Goal: Task Accomplishment & Management: Use online tool/utility

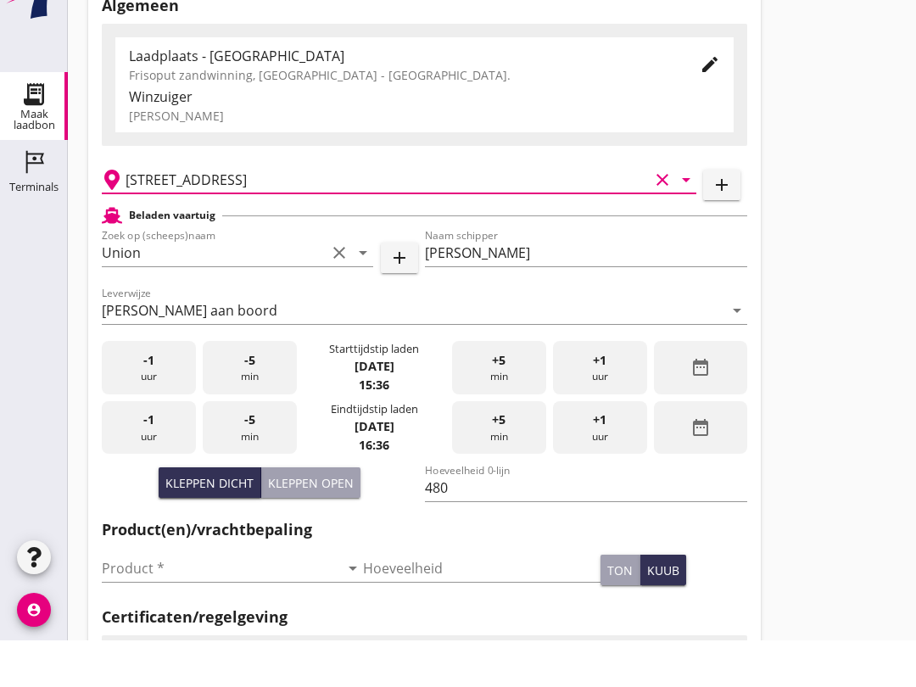
scroll to position [1053, 0]
click at [254, 498] on div "-5 min" at bounding box center [250, 474] width 94 height 53
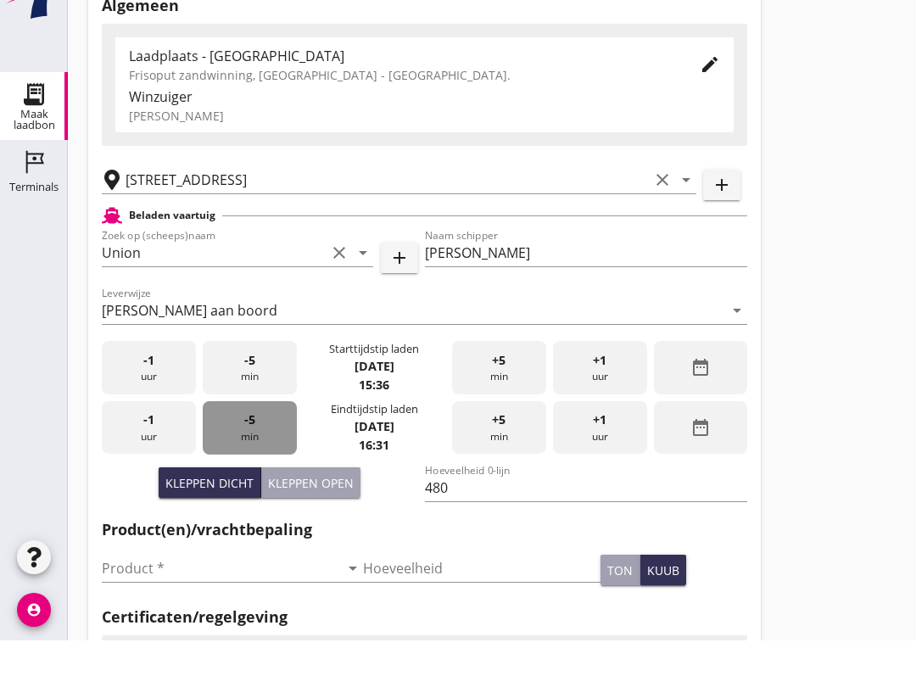
click at [248, 498] on div "-5 min" at bounding box center [250, 474] width 94 height 53
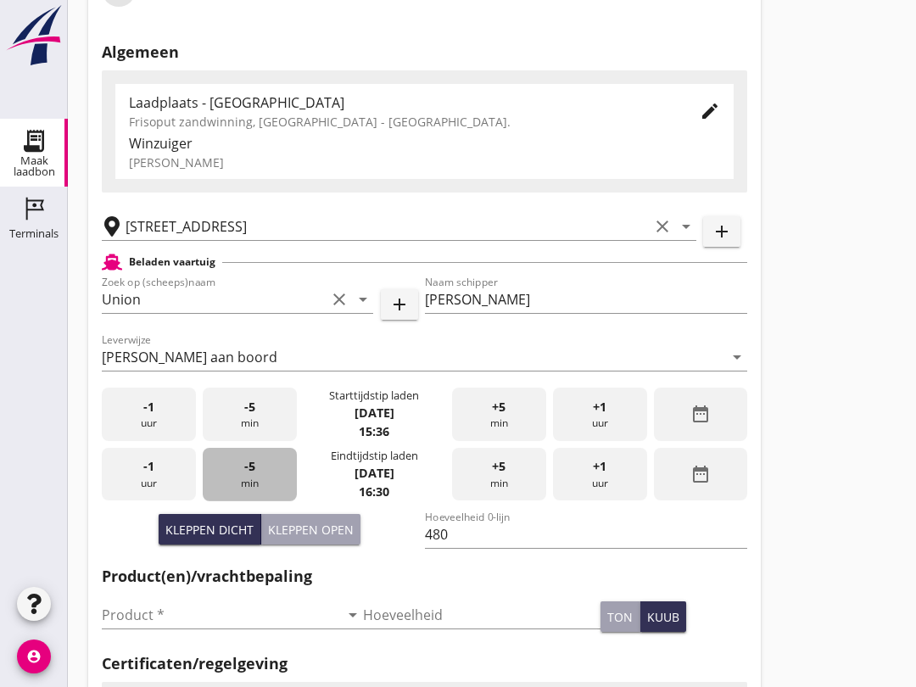
click at [243, 488] on div "-5 min" at bounding box center [250, 474] width 94 height 53
click at [196, 612] on div "Product * arrow_drop_down" at bounding box center [232, 618] width 261 height 54
click at [214, 629] on input "Product *" at bounding box center [220, 614] width 237 height 27
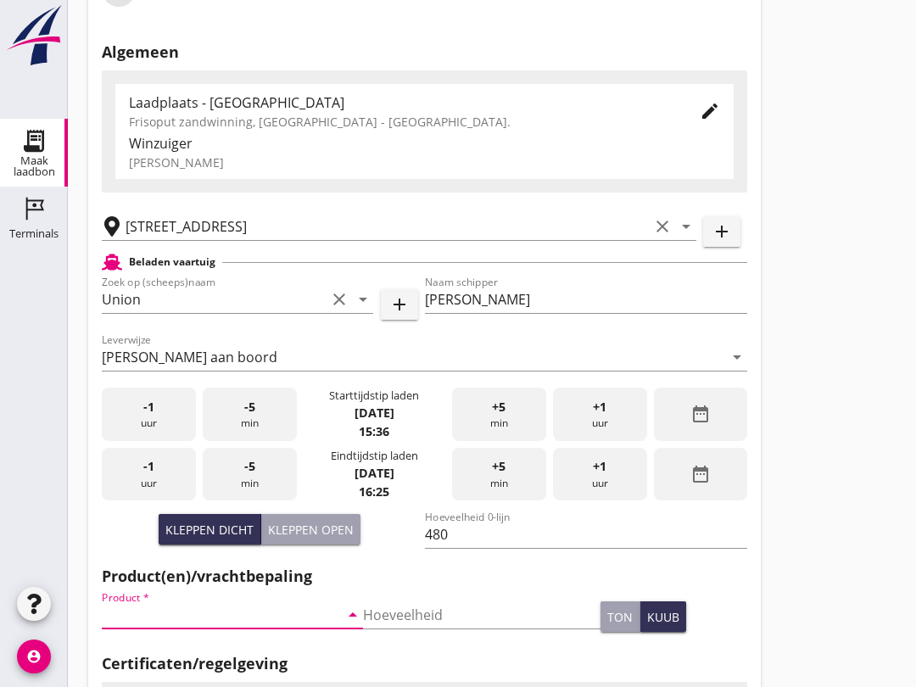
scroll to position [330, 0]
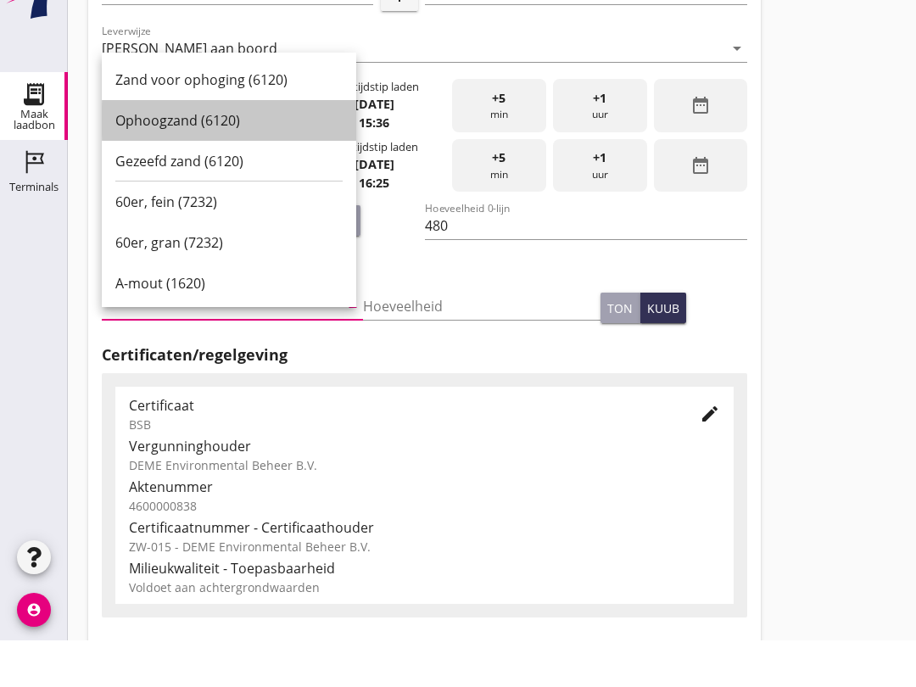
click at [237, 157] on div "Ophoogzand (6120)" at bounding box center [228, 167] width 227 height 20
type input "Ophoogzand (6120)"
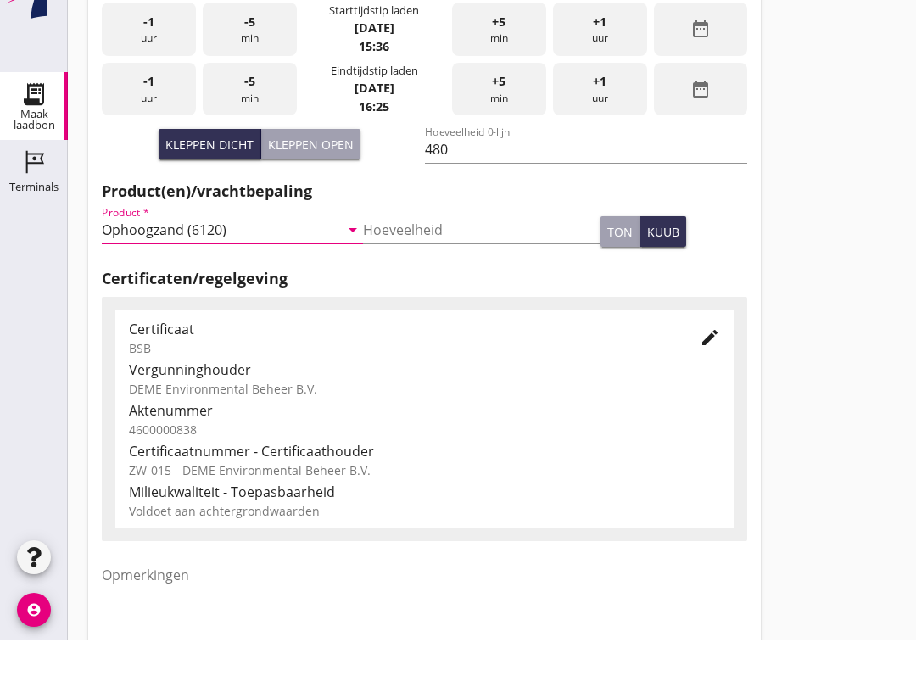
scroll to position [539, 0]
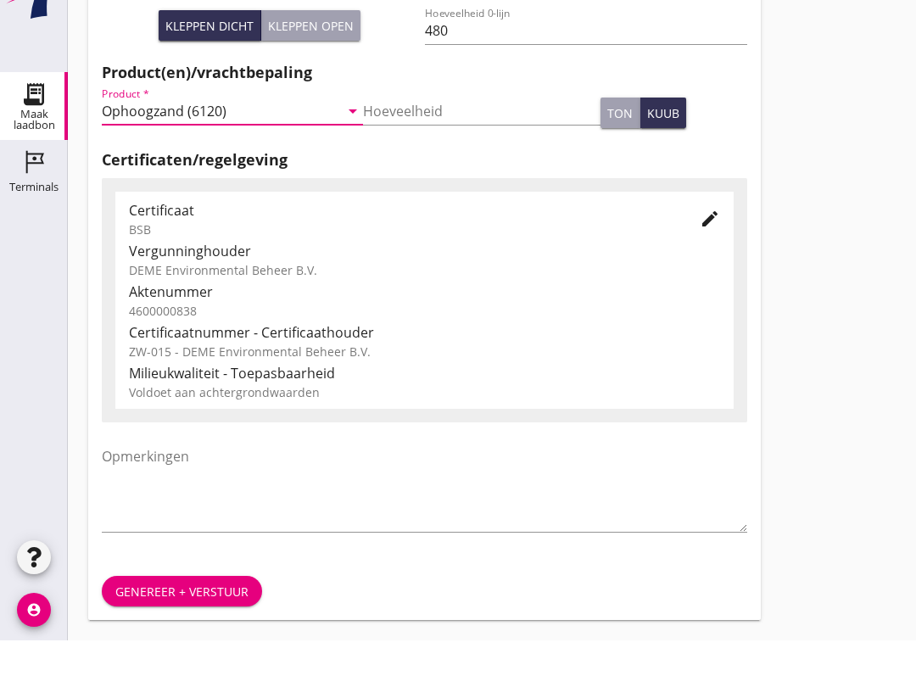
click at [198, 623] on button "Genereer + verstuur" at bounding box center [182, 638] width 160 height 31
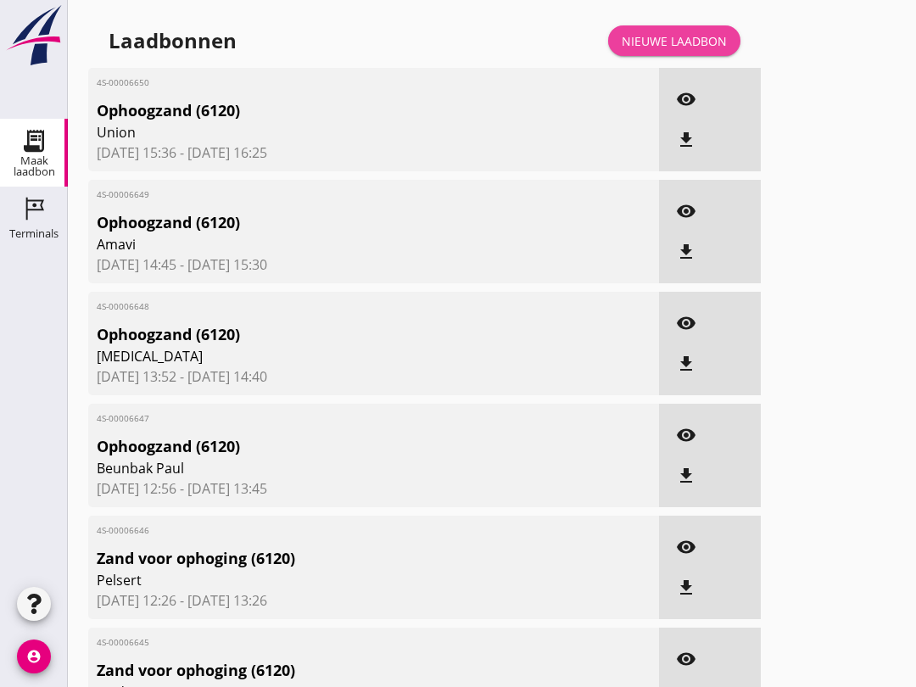
click at [708, 48] on div "Nieuwe laadbon" at bounding box center [674, 41] width 105 height 18
